Goal: Task Accomplishment & Management: Complete application form

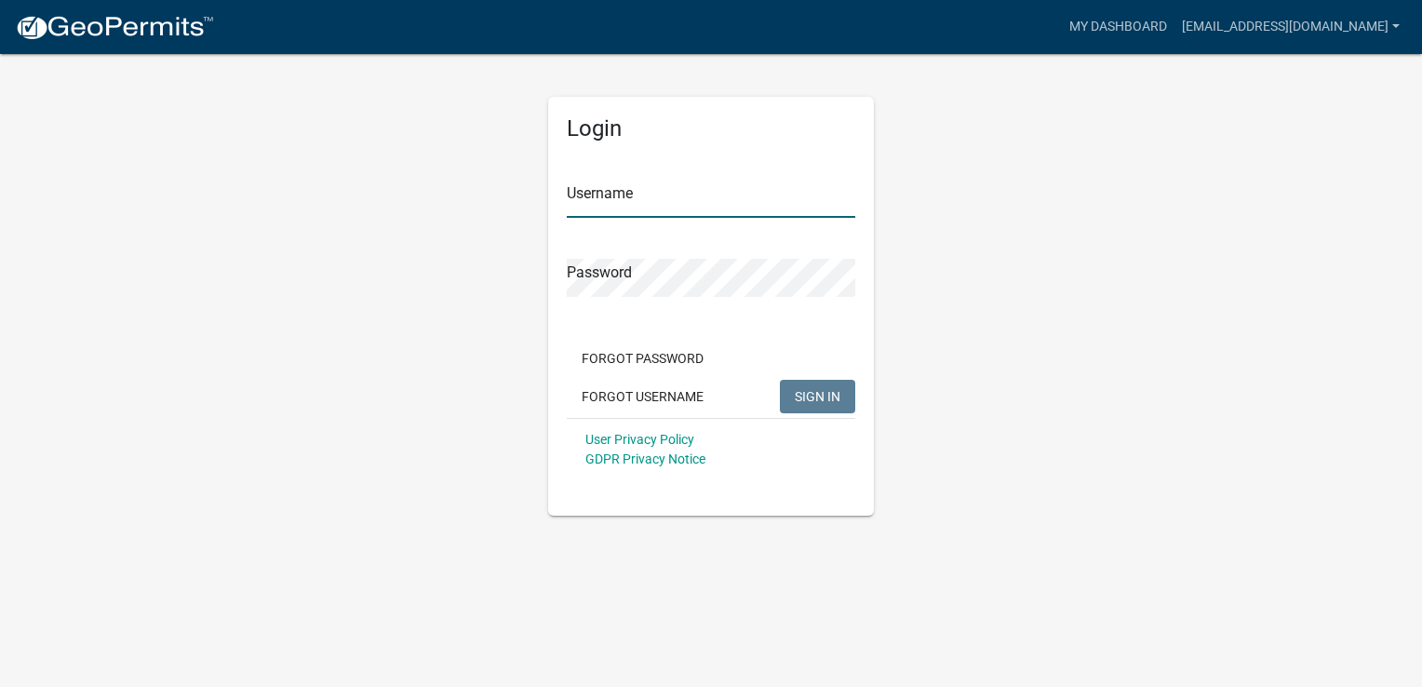
type input "[EMAIL_ADDRESS][DOMAIN_NAME]"
click at [814, 389] on span "SIGN IN" at bounding box center [818, 395] width 46 height 15
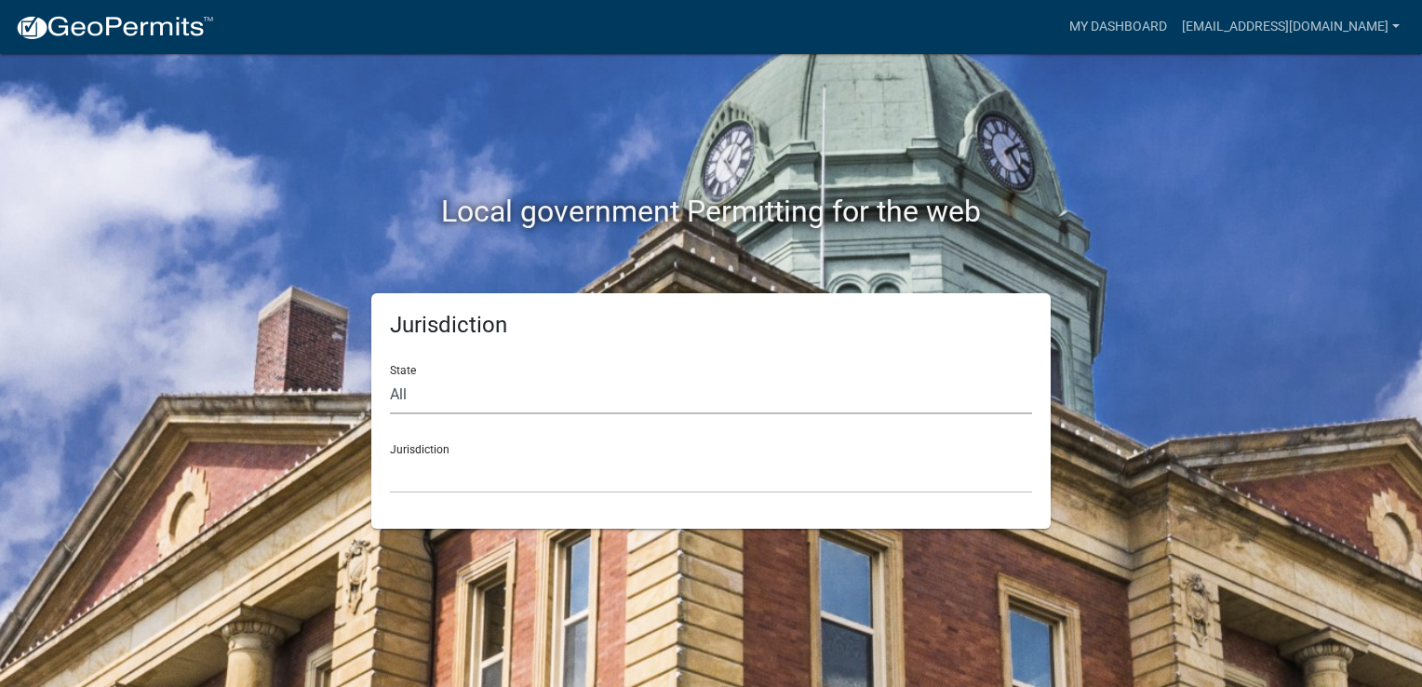
click at [436, 404] on select "All [US_STATE] [US_STATE] [US_STATE] [US_STATE] [US_STATE] [US_STATE] [US_STATE…" at bounding box center [711, 395] width 642 height 38
select select "[US_STATE]"
click at [390, 376] on select "All [US_STATE] [US_STATE] [US_STATE] [US_STATE] [US_STATE] [US_STATE] [US_STATE…" at bounding box center [711, 395] width 642 height 38
click at [418, 467] on select "[GEOGRAPHIC_DATA], [US_STATE] [GEOGRAPHIC_DATA], [US_STATE]" at bounding box center [711, 474] width 642 height 38
drag, startPoint x: 465, startPoint y: 582, endPoint x: 469, endPoint y: 565, distance: 17.2
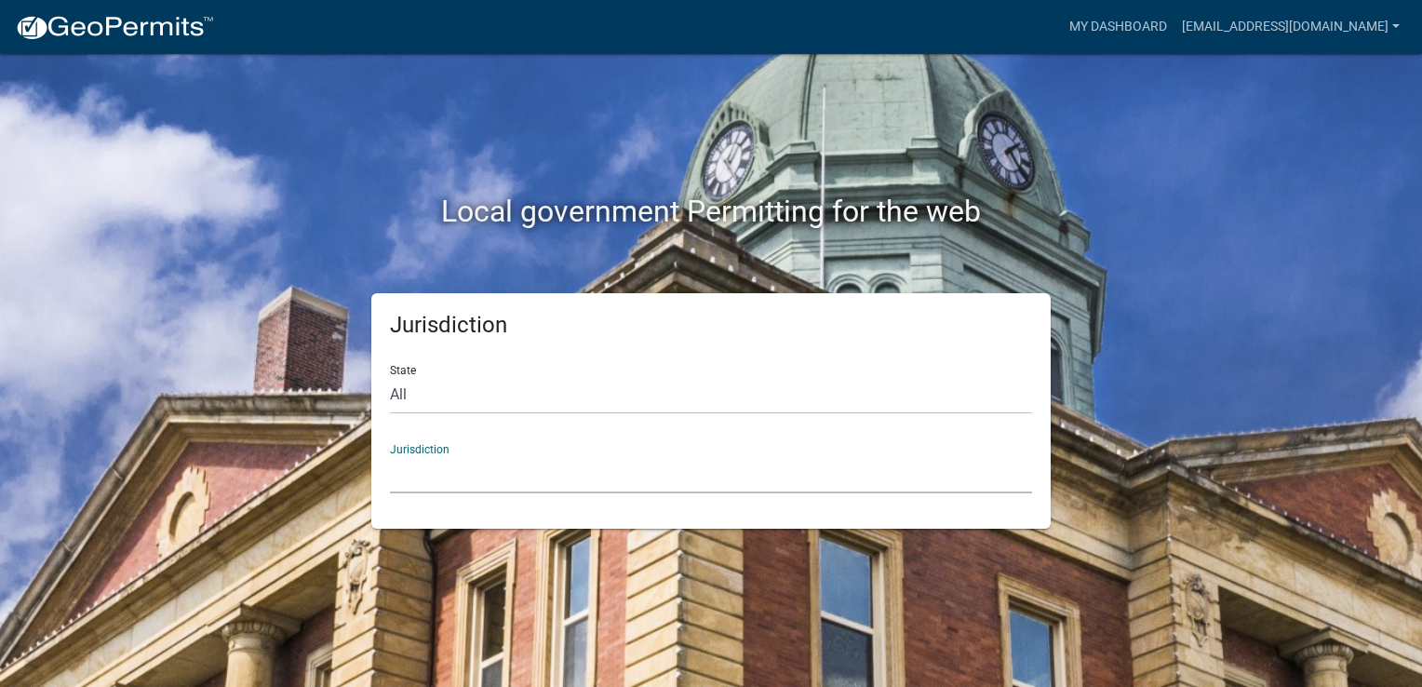
click at [465, 582] on div "Local government Permitting for the web Jurisdiction State All [US_STATE] [US_S…" at bounding box center [711, 343] width 1422 height 687
click at [426, 490] on select "[GEOGRAPHIC_DATA], [US_STATE] [GEOGRAPHIC_DATA], [US_STATE]" at bounding box center [711, 474] width 642 height 38
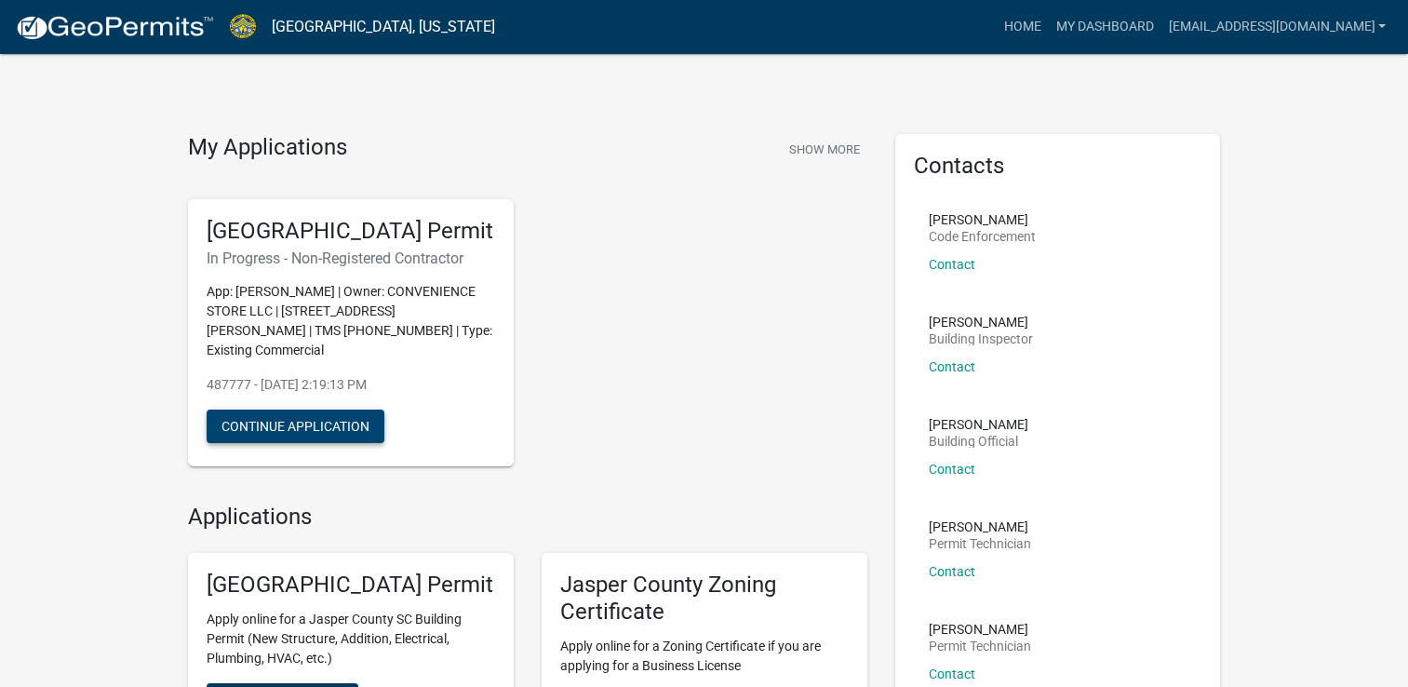
click at [276, 442] on button "Continue Application" at bounding box center [296, 427] width 178 height 34
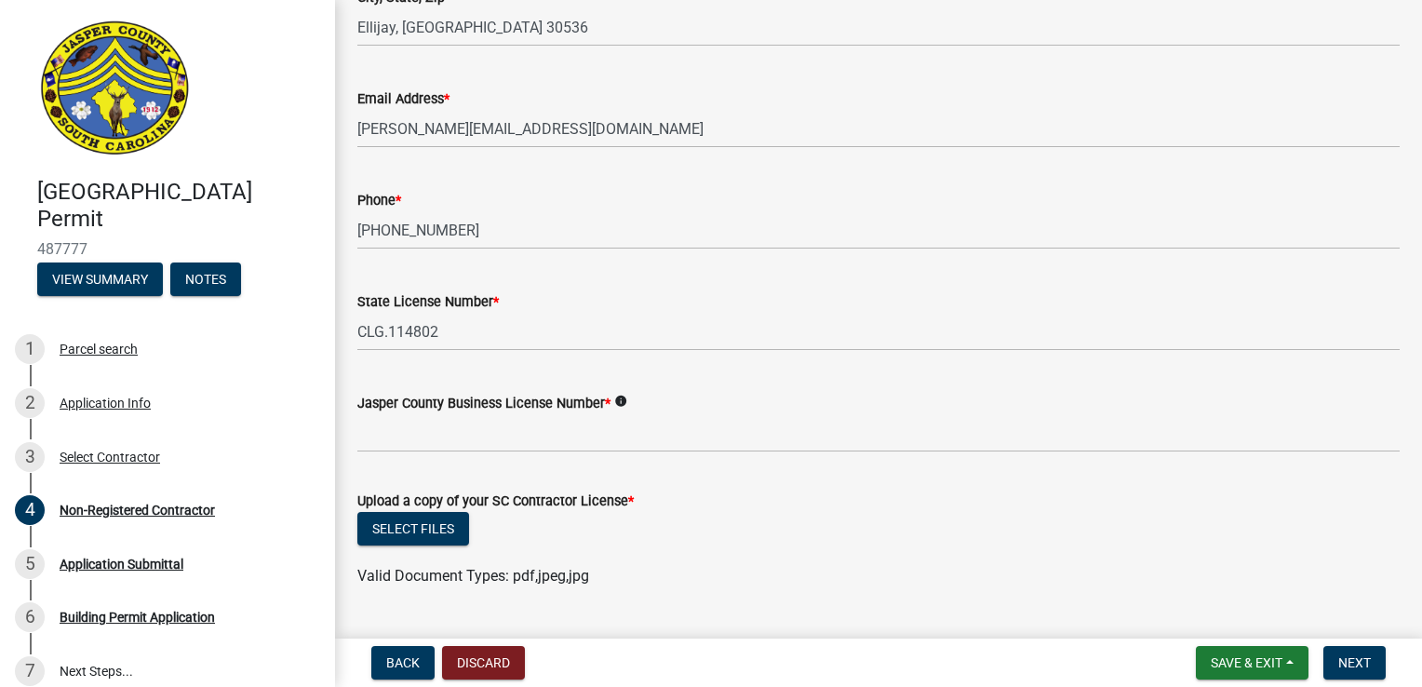
scroll to position [745, 0]
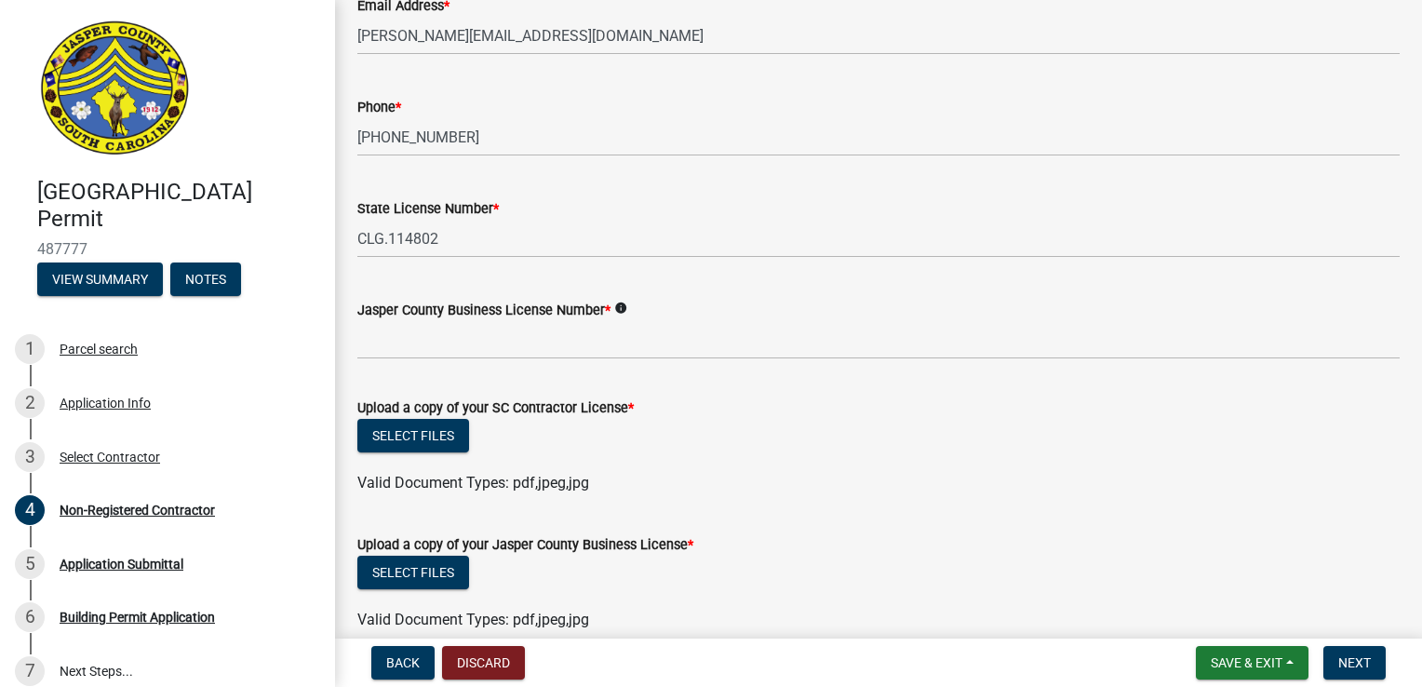
click at [619, 309] on icon "info" at bounding box center [620, 308] width 13 height 13
click at [386, 433] on button "Select files" at bounding box center [413, 436] width 112 height 34
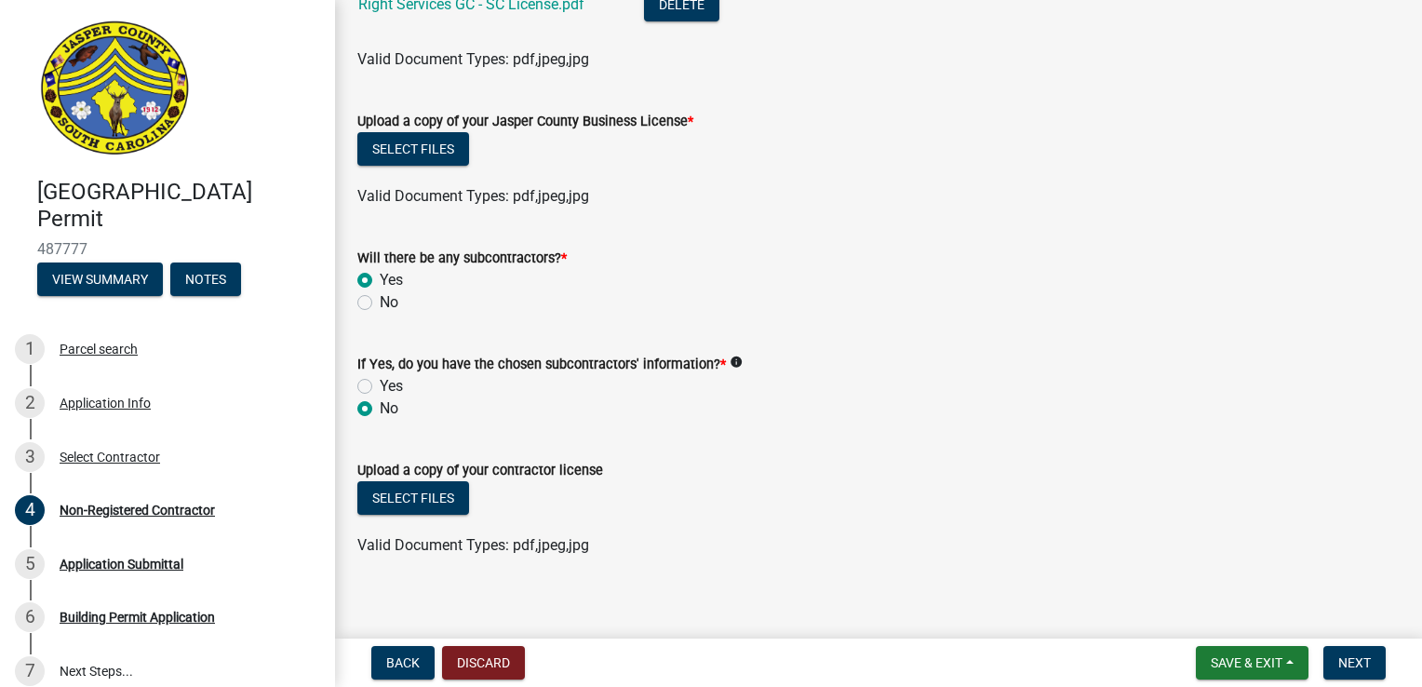
scroll to position [1250, 0]
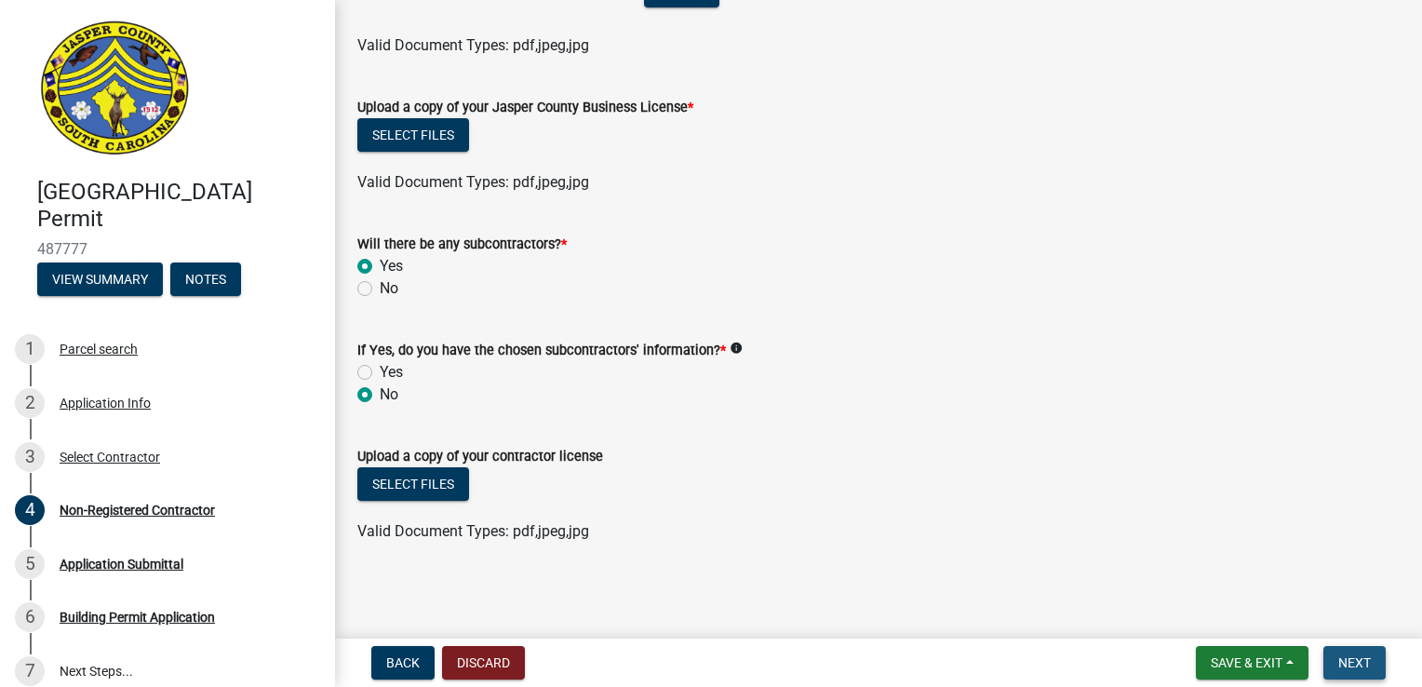
click at [1366, 655] on span "Next" at bounding box center [1355, 662] width 33 height 15
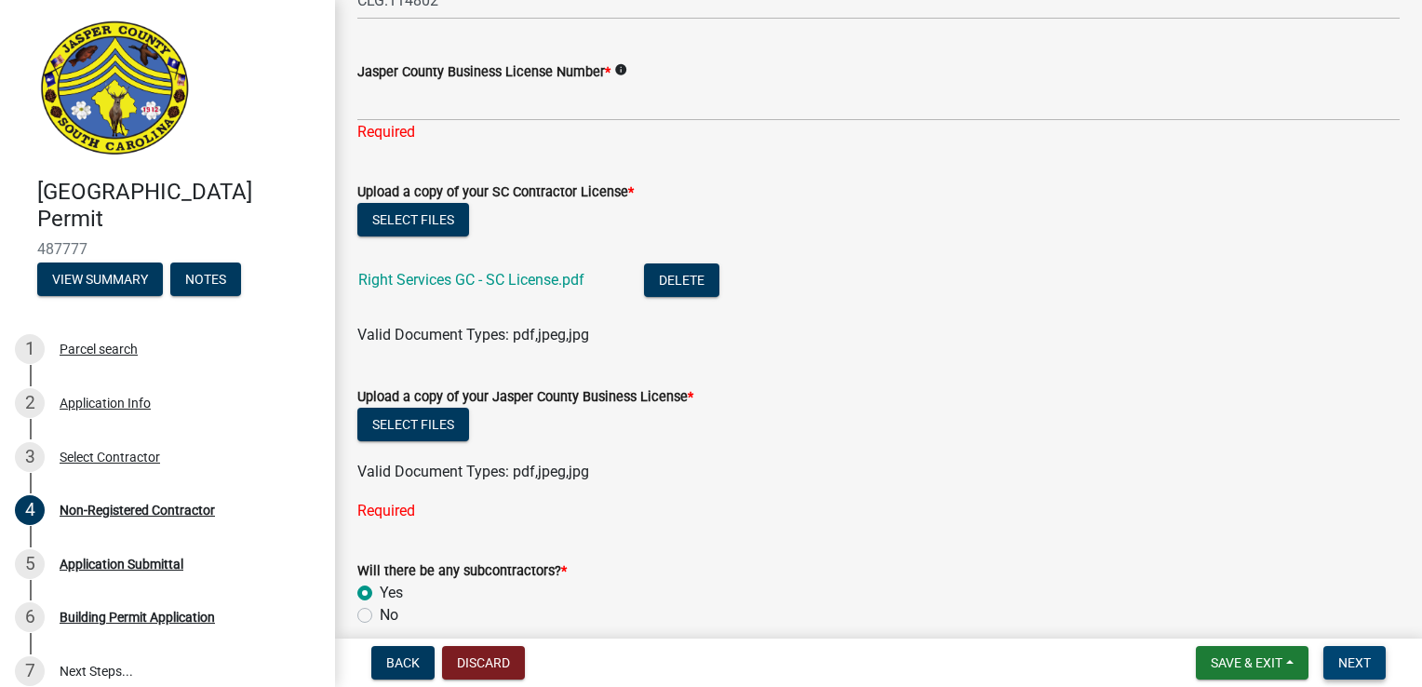
scroll to position [900, 0]
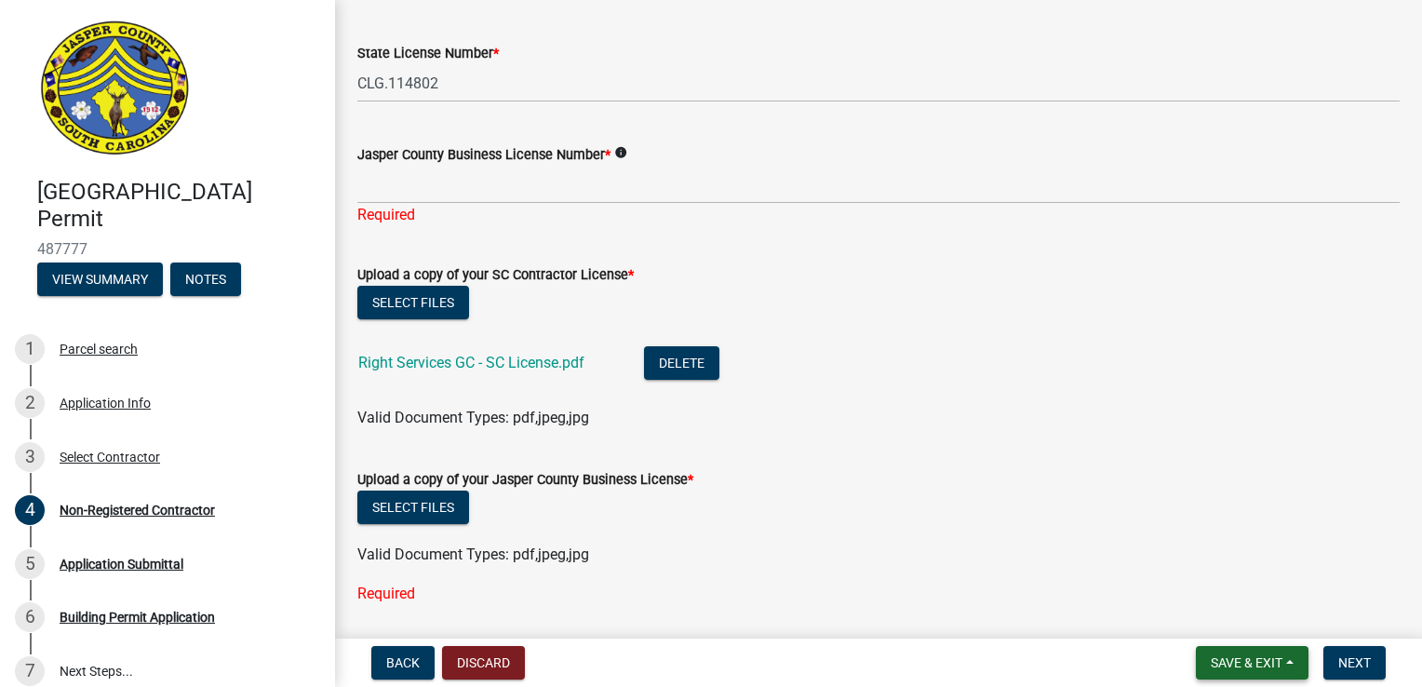
click at [1290, 657] on button "Save & Exit" at bounding box center [1252, 663] width 113 height 34
click at [1239, 612] on button "Save & Exit" at bounding box center [1234, 614] width 149 height 45
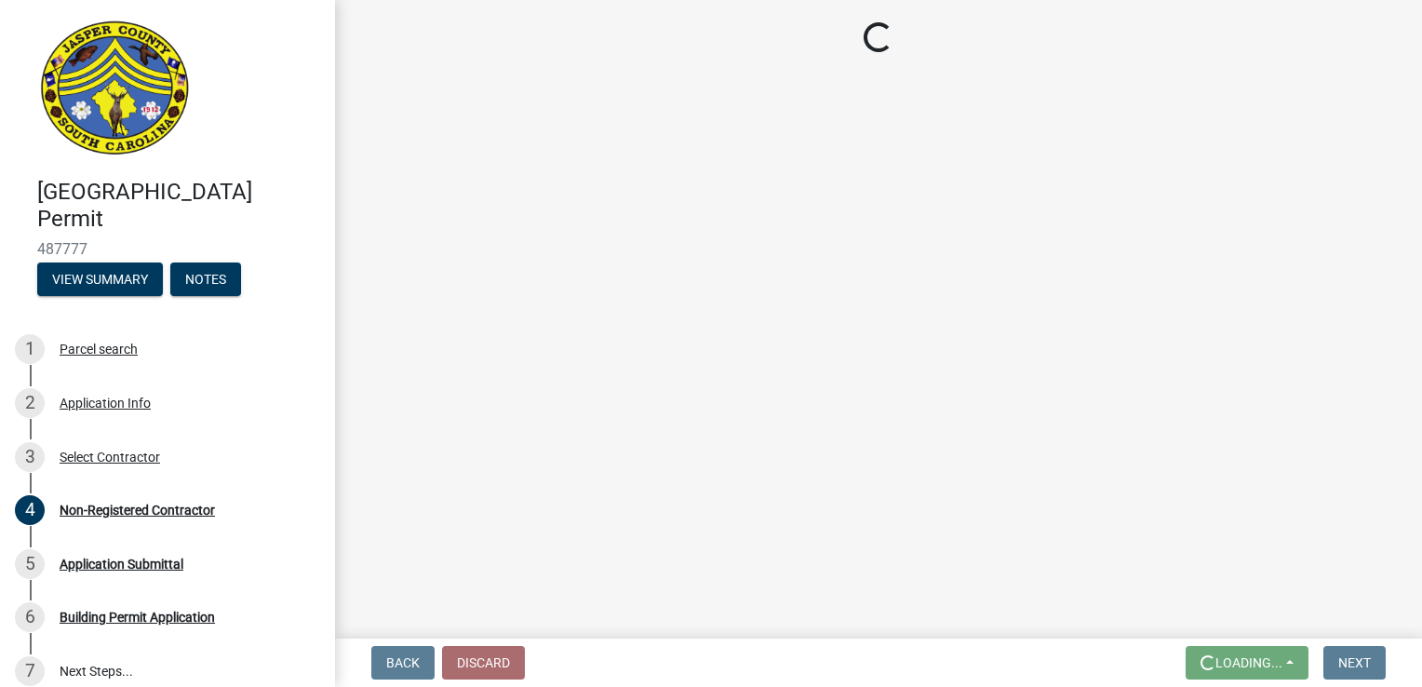
scroll to position [0, 0]
